Goal: Navigation & Orientation: Understand site structure

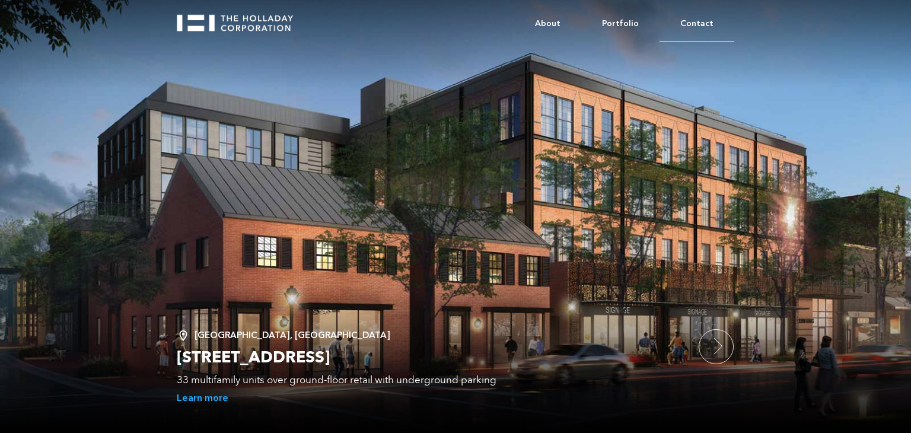
click at [687, 27] on link "Contact" at bounding box center [696, 24] width 75 height 36
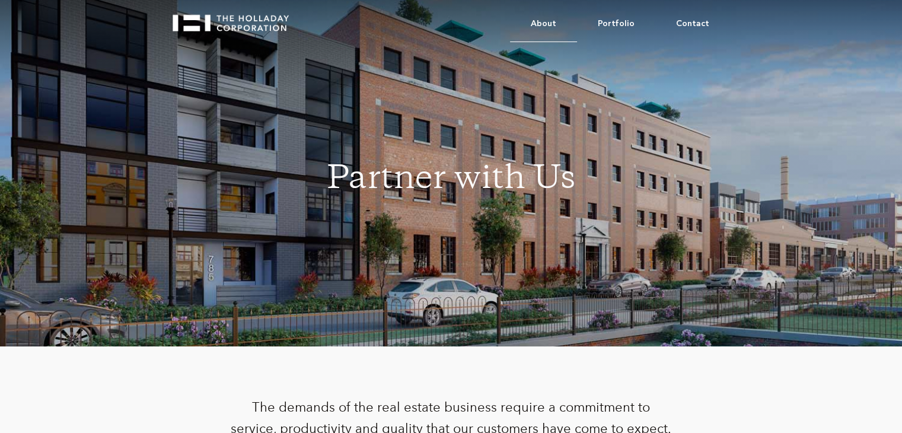
click at [560, 31] on link "About" at bounding box center [543, 24] width 67 height 36
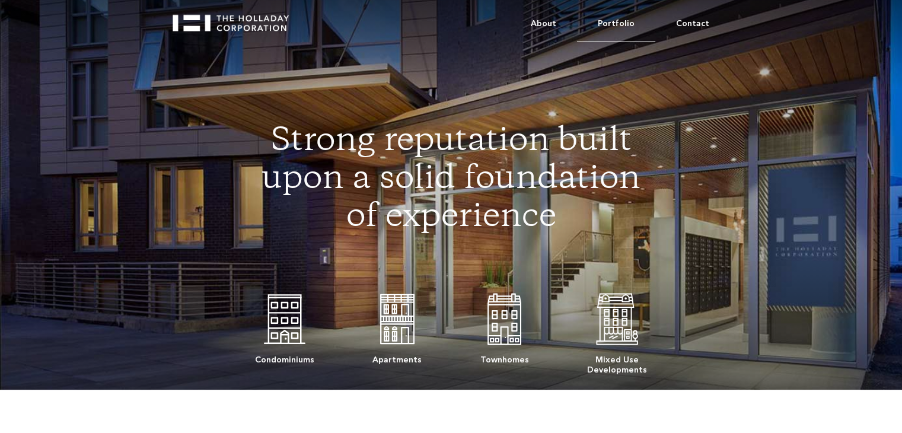
click at [625, 12] on link "Portfolio" at bounding box center [616, 24] width 78 height 36
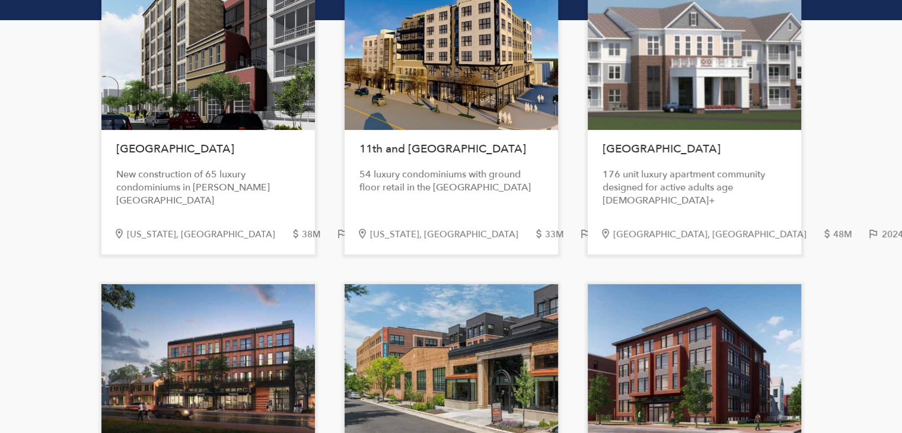
scroll to position [199, 0]
